Goal: Register for event/course

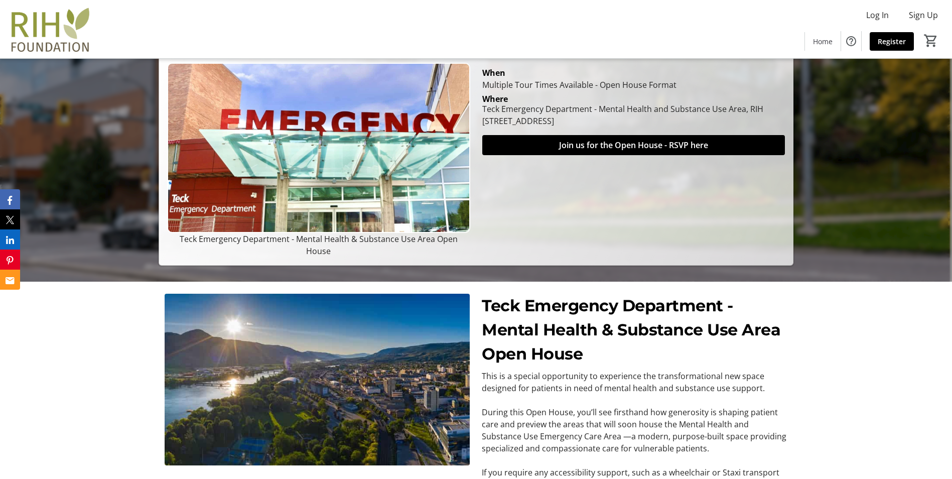
scroll to position [75, 0]
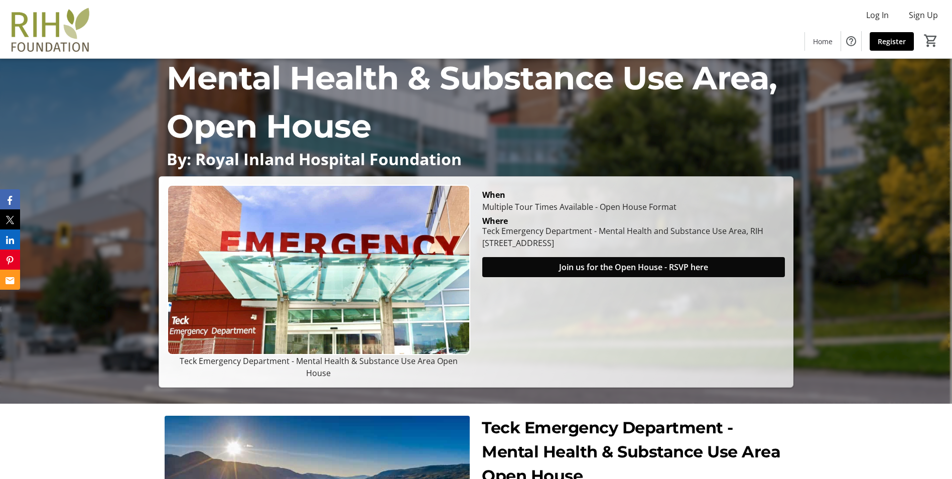
click at [585, 273] on span "Join us for the Open House - RSVP here" at bounding box center [633, 267] width 149 height 12
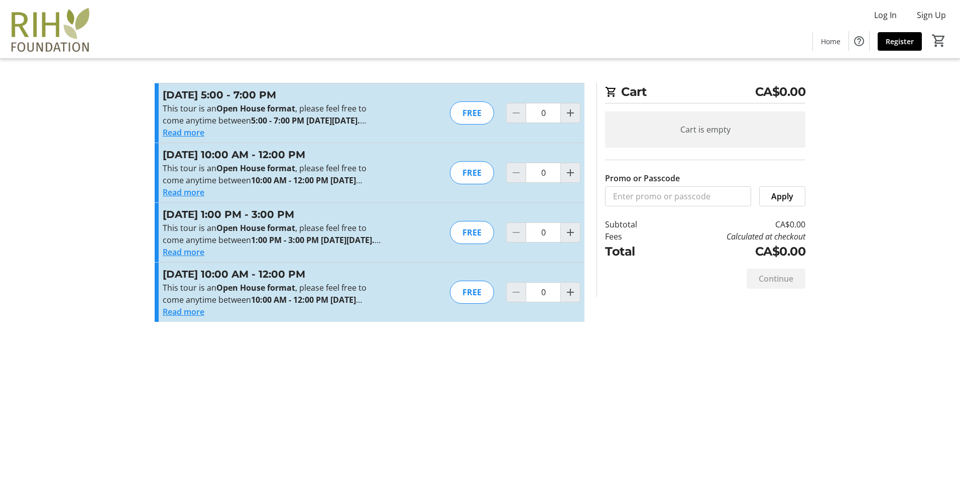
click at [195, 318] on button "Read more" at bounding box center [184, 312] width 42 height 12
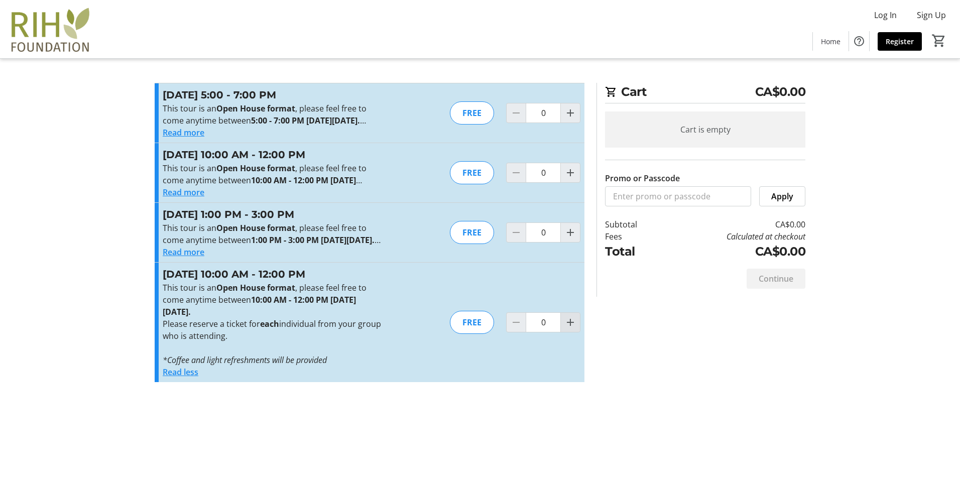
click at [570, 328] on mat-icon "Increment by one" at bounding box center [570, 322] width 12 height 12
click at [569, 328] on mat-icon "Increment by one" at bounding box center [570, 322] width 12 height 12
type input "4"
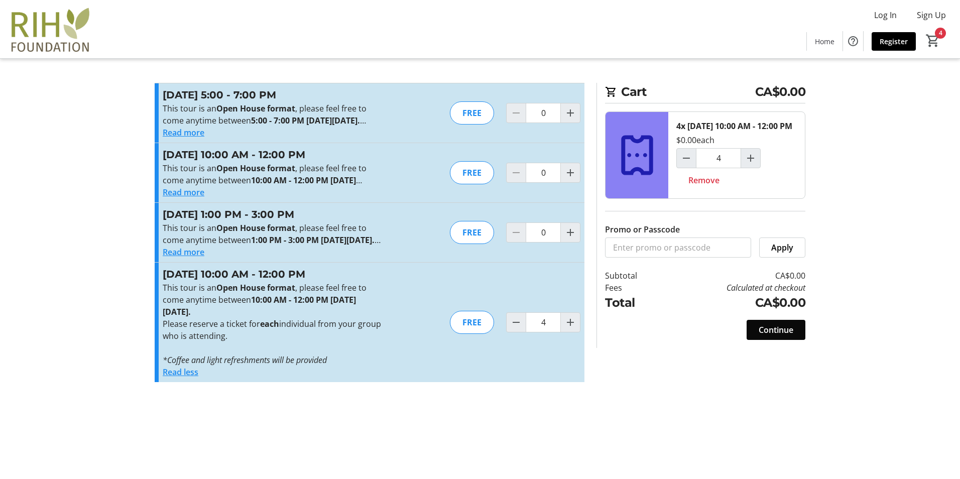
click at [783, 336] on span "Continue" at bounding box center [775, 330] width 35 height 12
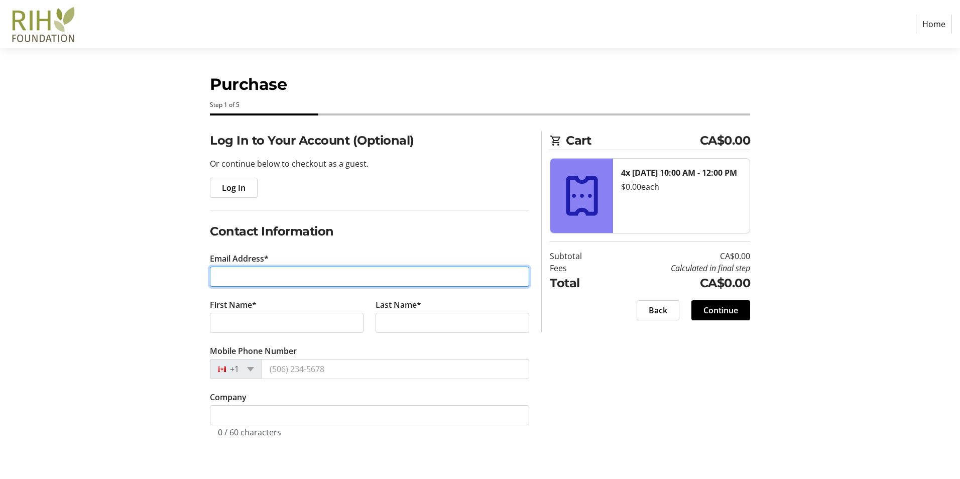
click at [223, 277] on input "Email Address*" at bounding box center [369, 277] width 319 height 20
type input "[EMAIL_ADDRESS][DOMAIN_NAME]"
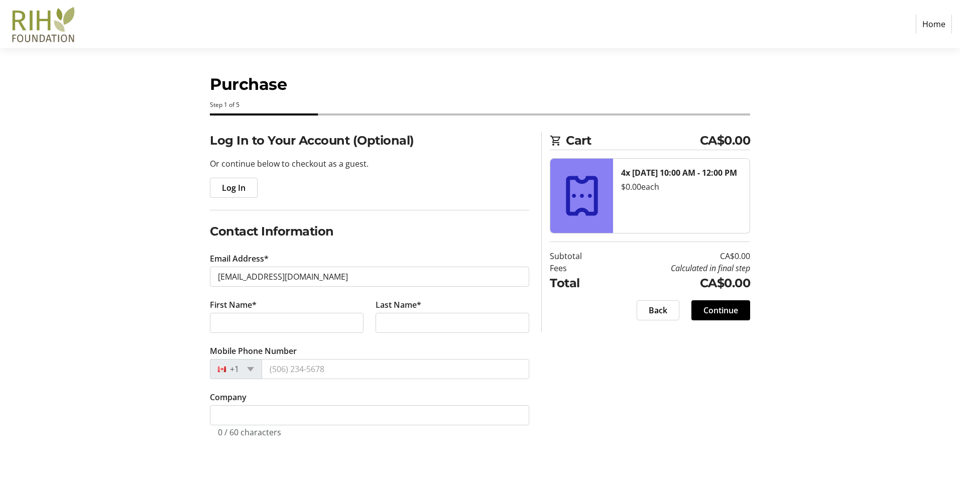
type input "[PERSON_NAME]"
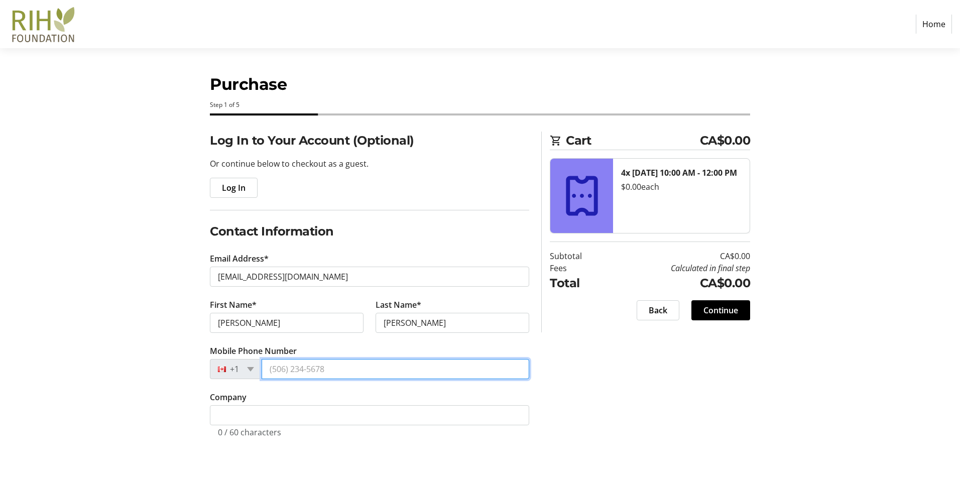
type input "[PHONE_NUMBER]"
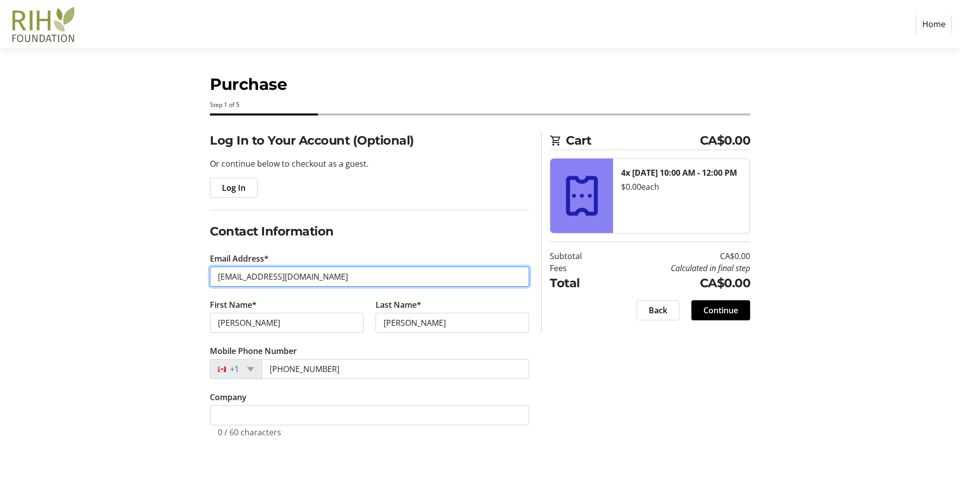
drag, startPoint x: 276, startPoint y: 278, endPoint x: 218, endPoint y: 282, distance: 58.4
click at [218, 282] on input "[EMAIL_ADDRESS][DOMAIN_NAME]" at bounding box center [369, 277] width 319 height 20
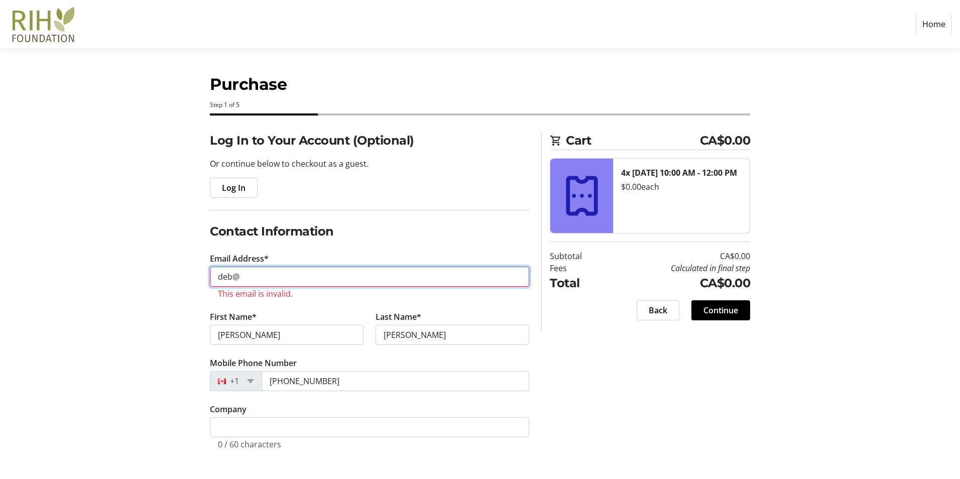
type input "[EMAIL_ADDRESS][DOMAIN_NAME]"
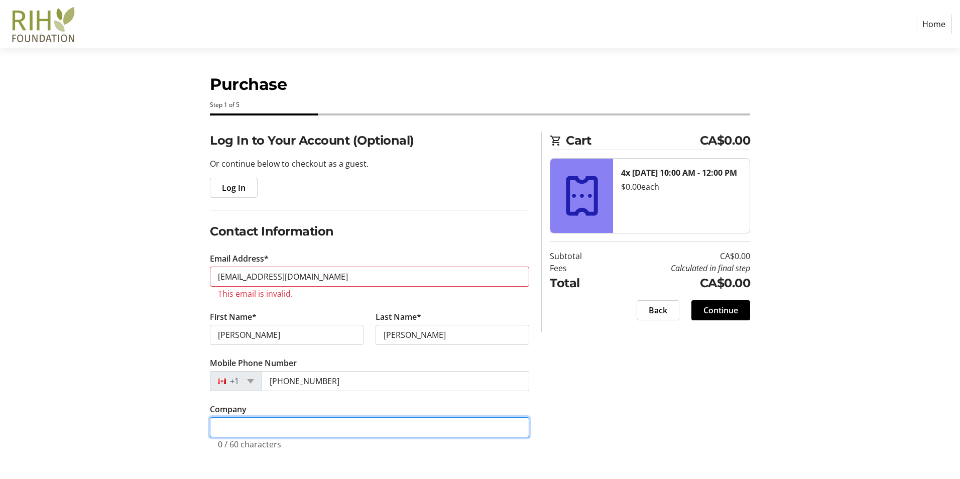
type input "[PERSON_NAME] BROTHERS CONSTRUCTION LTD."
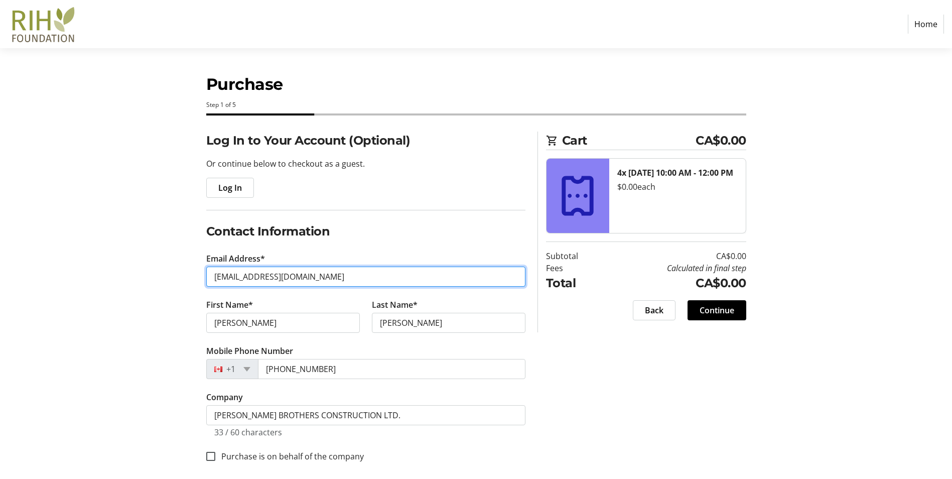
type input "[EMAIL_ADDRESS][DOMAIN_NAME]"
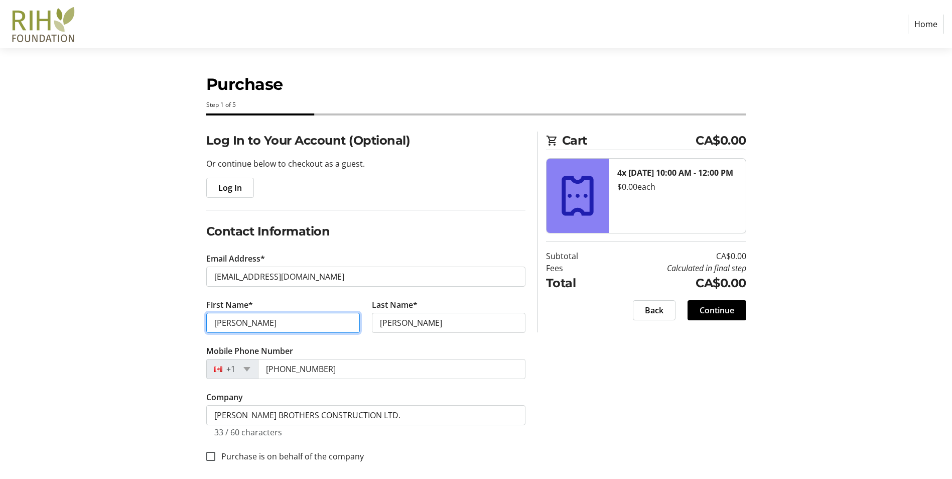
scroll to position [8, 0]
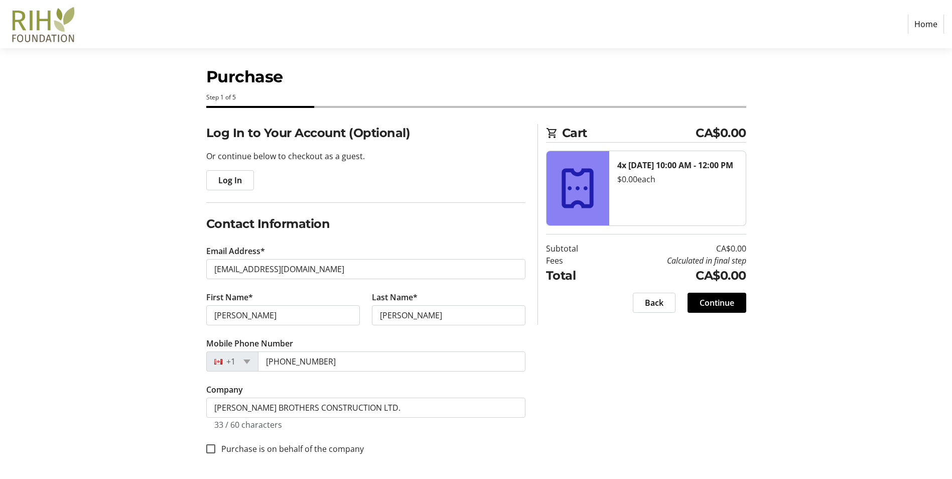
click at [570, 387] on div "Log In to Your Account (Optional) Or continue below to checkout as a guest. Log…" at bounding box center [476, 301] width 663 height 355
click at [734, 300] on span "Continue" at bounding box center [717, 303] width 35 height 12
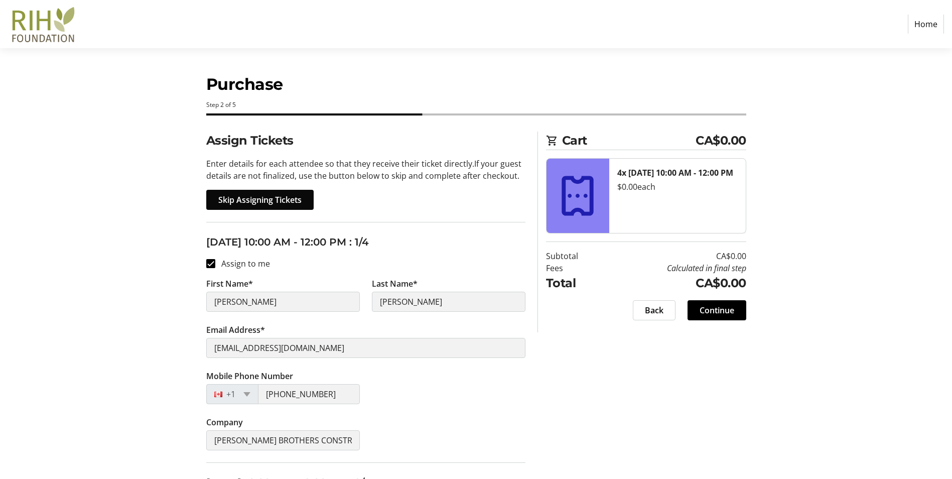
click at [270, 200] on span "Skip Assigning Tickets" at bounding box center [259, 200] width 83 height 12
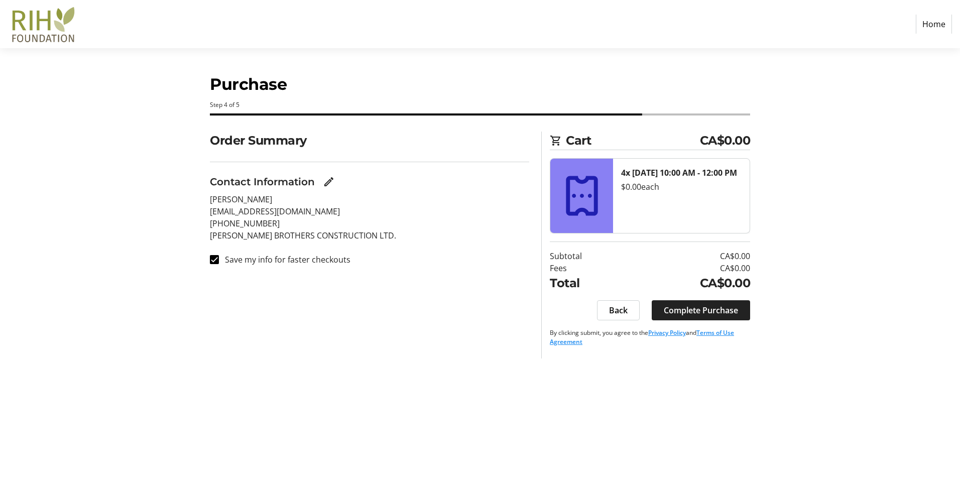
click at [715, 311] on span "Complete Purchase" at bounding box center [701, 310] width 74 height 12
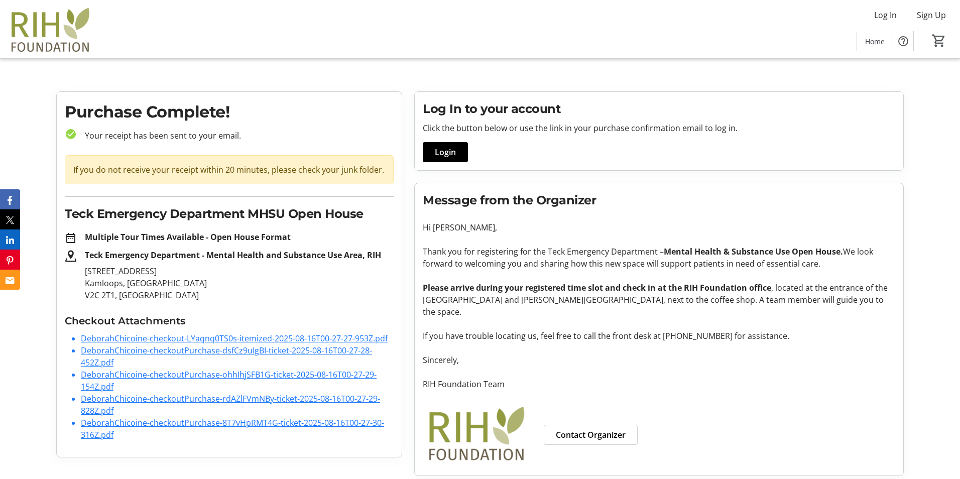
click at [165, 338] on link "DeborahChicoine-checkout-LYaqnq0TS0s-itemized-2025-08-16T00-27-27-953Z.pdf" at bounding box center [234, 338] width 307 height 11
click at [204, 351] on link "DeborahChicoine-checkoutPurchase-dsfCz9uIgBI-ticket-2025-08-16T00-27-28-452Z.pdf" at bounding box center [226, 356] width 291 height 23
click at [152, 352] on link "DeborahChicoine-checkoutPurchase-dsfCz9uIgBI-ticket-2025-08-16T00-27-28-452Z.pdf" at bounding box center [226, 356] width 291 height 23
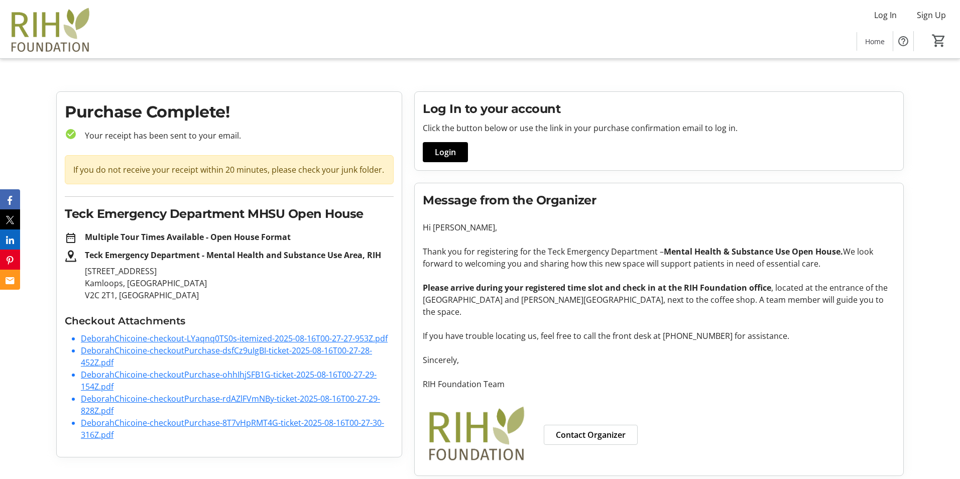
click at [152, 352] on link "DeborahChicoine-checkoutPurchase-dsfCz9uIgBI-ticket-2025-08-16T00-27-28-452Z.pdf" at bounding box center [226, 356] width 291 height 23
click at [165, 375] on link "DeborahChicoine-checkoutPurchase-ohhIhjSFB1G-ticket-2025-08-16T00-27-29-154Z.pdf" at bounding box center [229, 380] width 296 height 23
click at [102, 403] on link "DeborahChicoine-checkoutPurchase-rdAZlFVmNBy-ticket-2025-08-16T00-27-29-828Z.pdf" at bounding box center [230, 404] width 299 height 23
drag, startPoint x: 94, startPoint y: 425, endPoint x: 112, endPoint y: 410, distance: 23.1
click at [95, 425] on link "DeborahChicoine-checkoutPurchase-8T7vHpRMT4G-ticket-2025-08-16T00-27-30-316Z.pdf" at bounding box center [232, 428] width 303 height 23
